Goal: Information Seeking & Learning: Learn about a topic

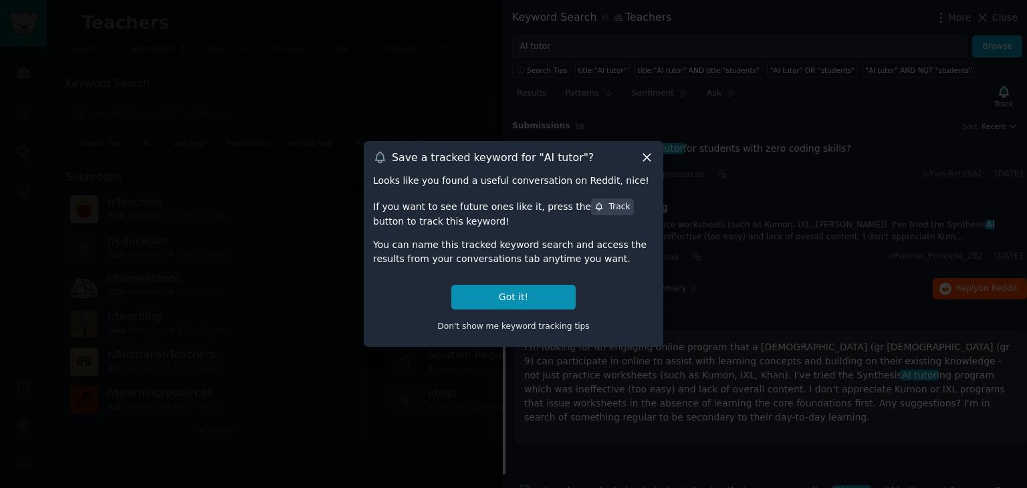
scroll to position [80, 0]
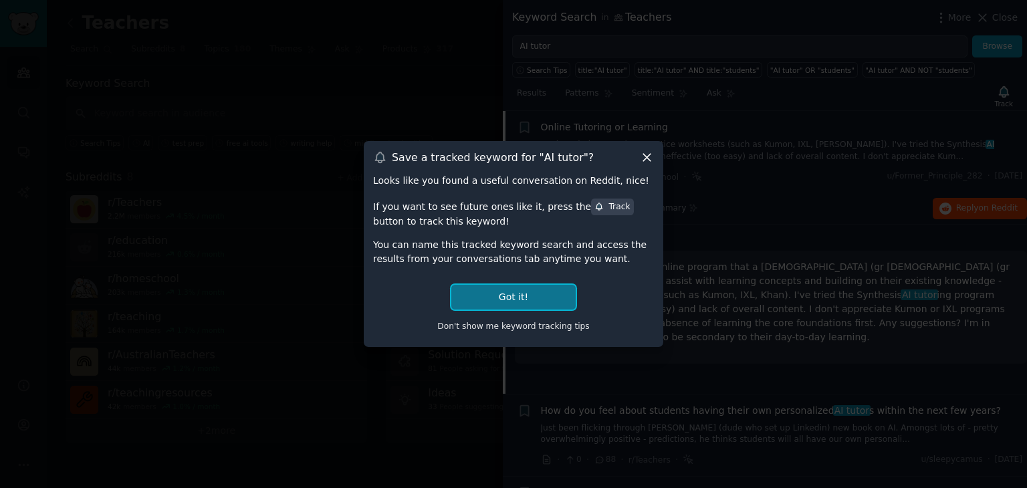
click at [487, 292] on button "Got it!" at bounding box center [513, 297] width 124 height 25
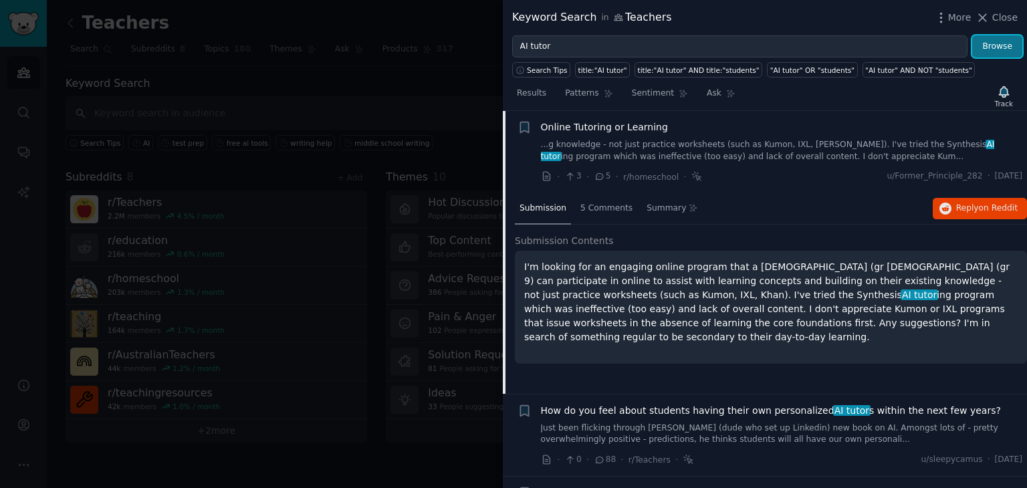
click at [1012, 46] on button "Browse" at bounding box center [997, 46] width 50 height 23
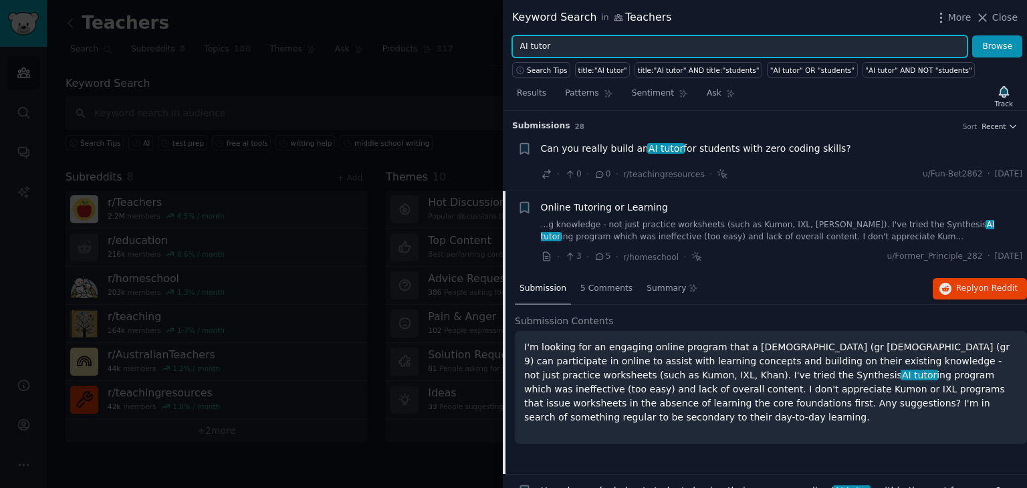
click at [634, 51] on input "AI tutor" at bounding box center [739, 46] width 455 height 23
type input "AI"
click at [972, 35] on button "Browse" at bounding box center [997, 46] width 50 height 23
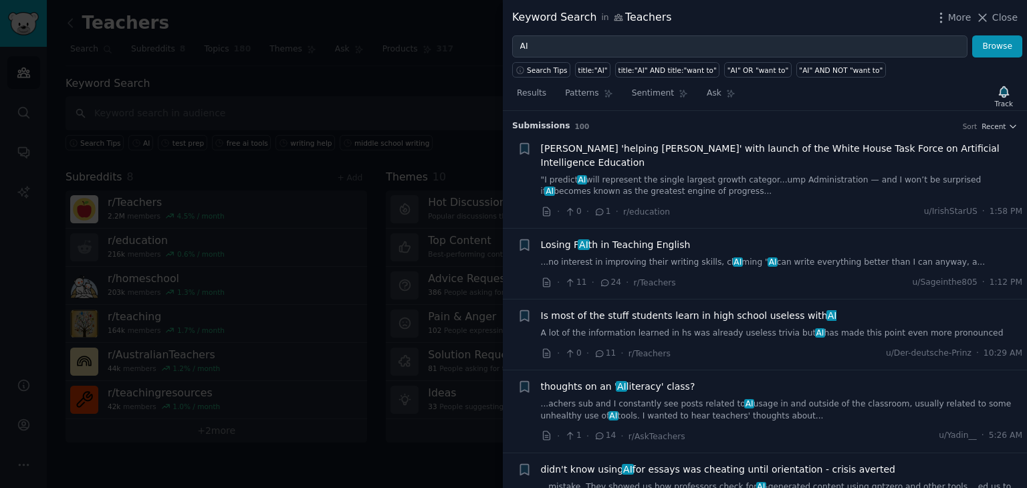
click at [562, 238] on span "Losing F AI th in Teaching English" at bounding box center [616, 245] width 150 height 14
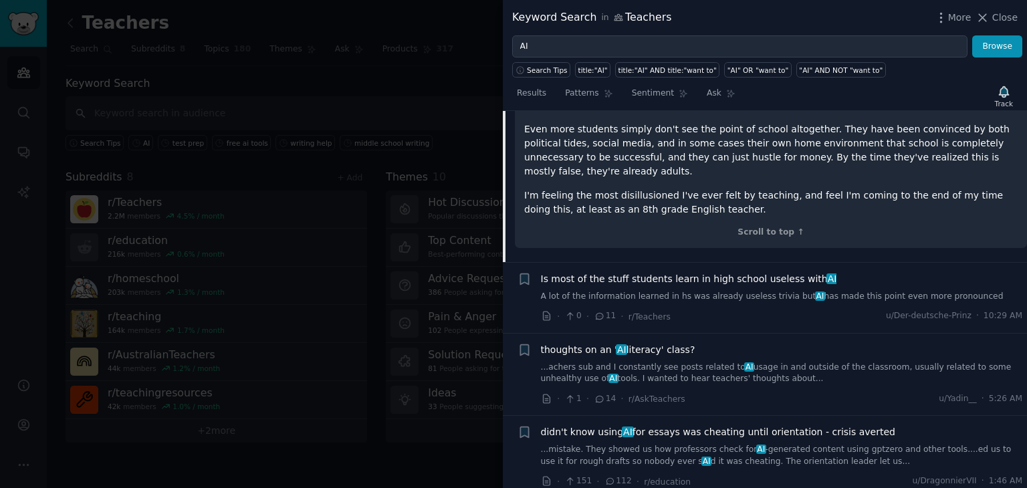
scroll to position [838, 0]
click at [590, 342] on span "thoughts on an ' AI literacy' class?" at bounding box center [618, 349] width 155 height 14
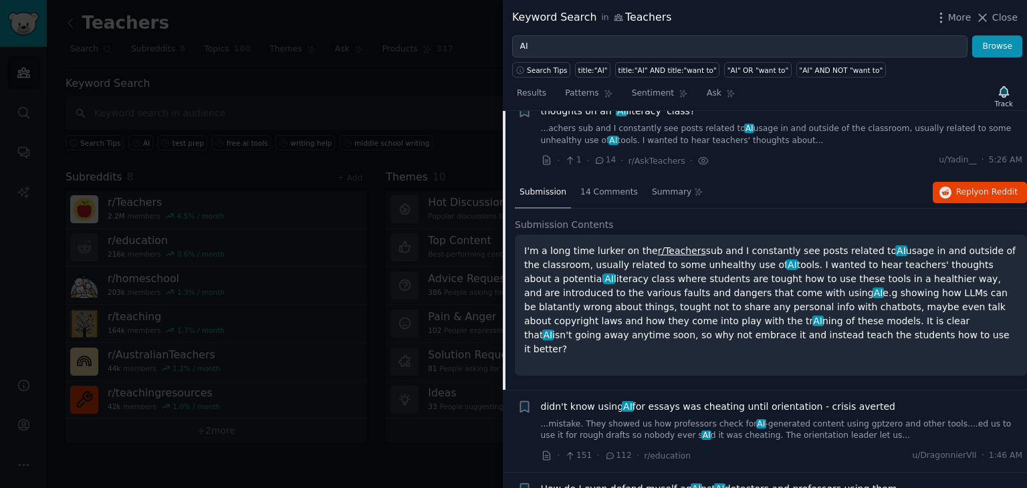
scroll to position [245, 0]
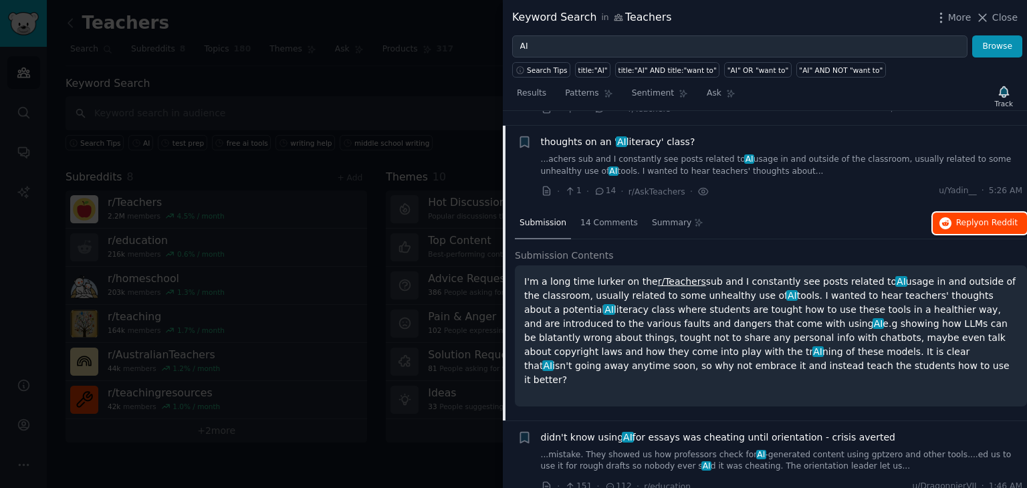
click at [958, 213] on button "Reply on Reddit" at bounding box center [980, 223] width 94 height 21
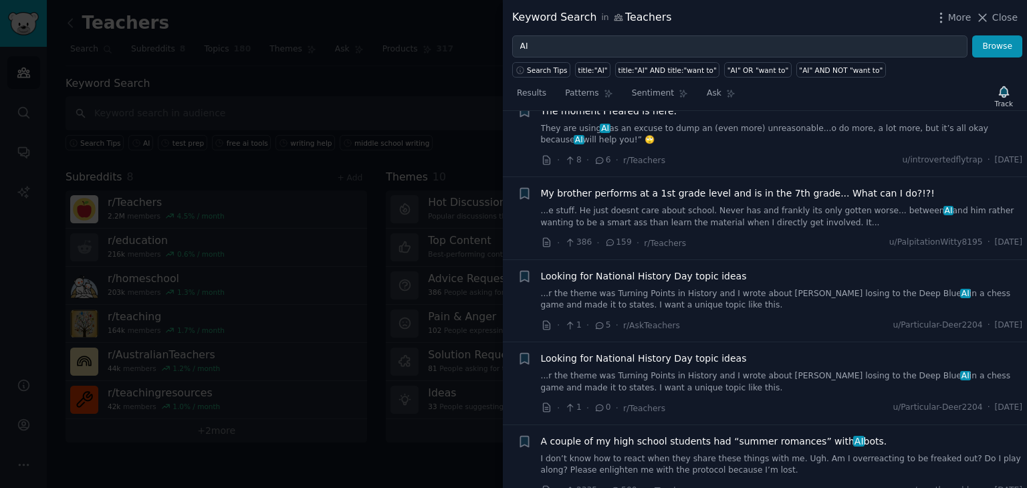
scroll to position [731, 0]
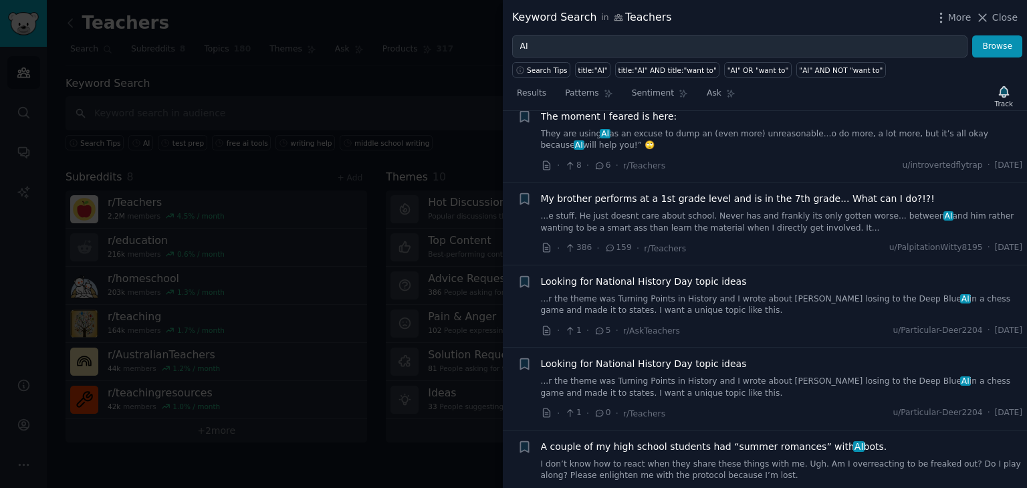
click at [747, 192] on span "My brother performs at a 1st grade level and is in the 7th grade... What can I …" at bounding box center [738, 199] width 394 height 14
